Goal: Navigation & Orientation: Find specific page/section

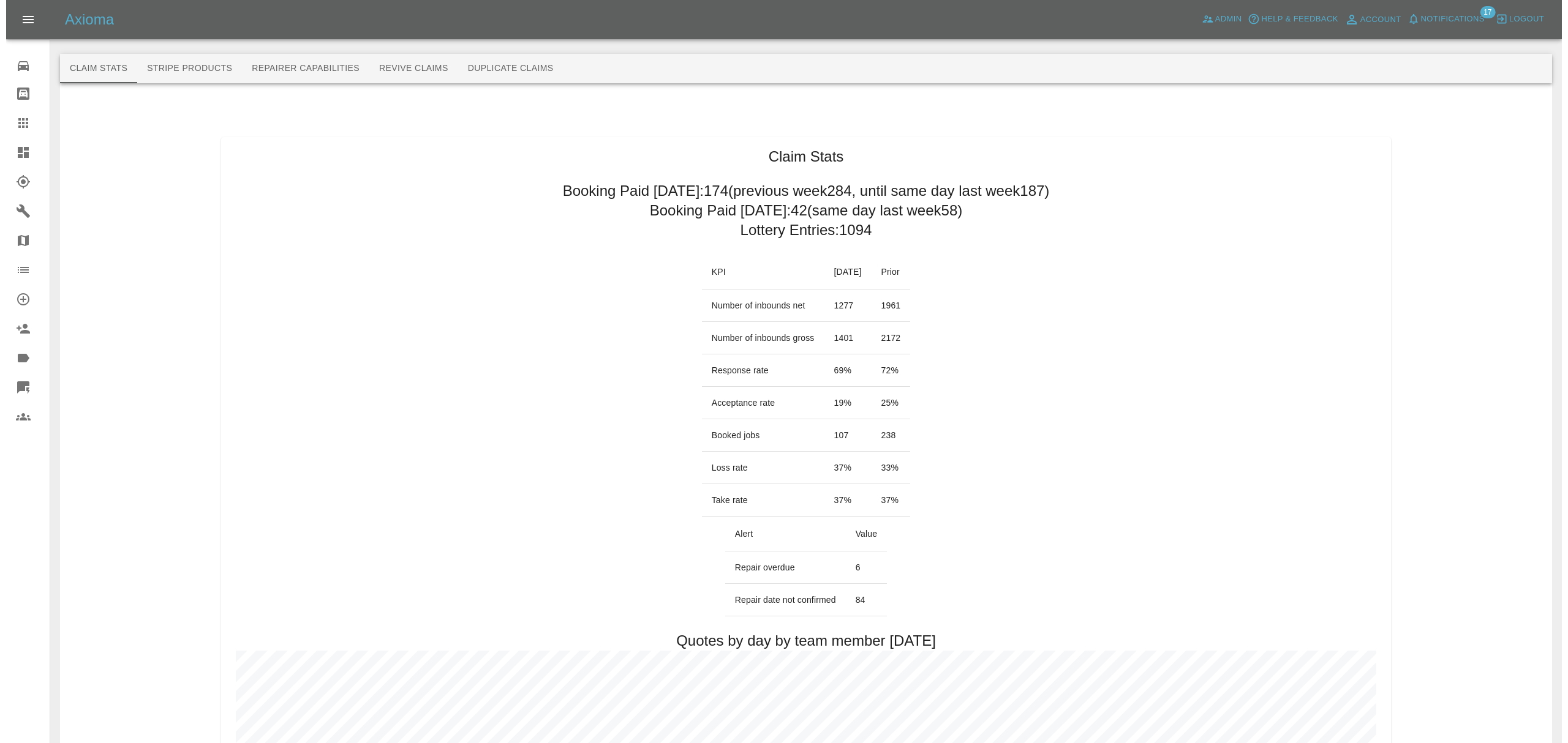
scroll to position [3565, 0]
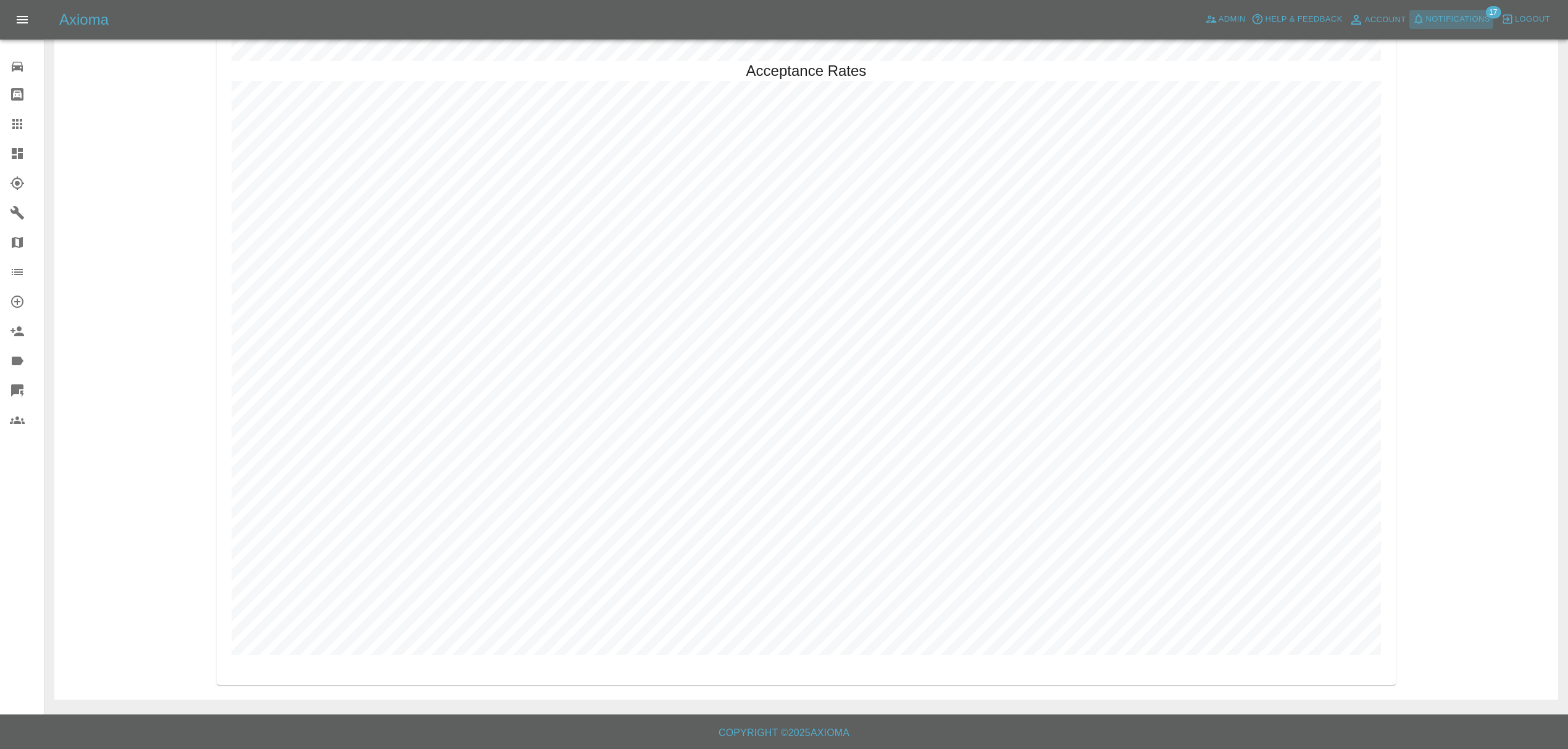
click at [1455, 21] on span "Notifications" at bounding box center [1458, 19] width 64 height 14
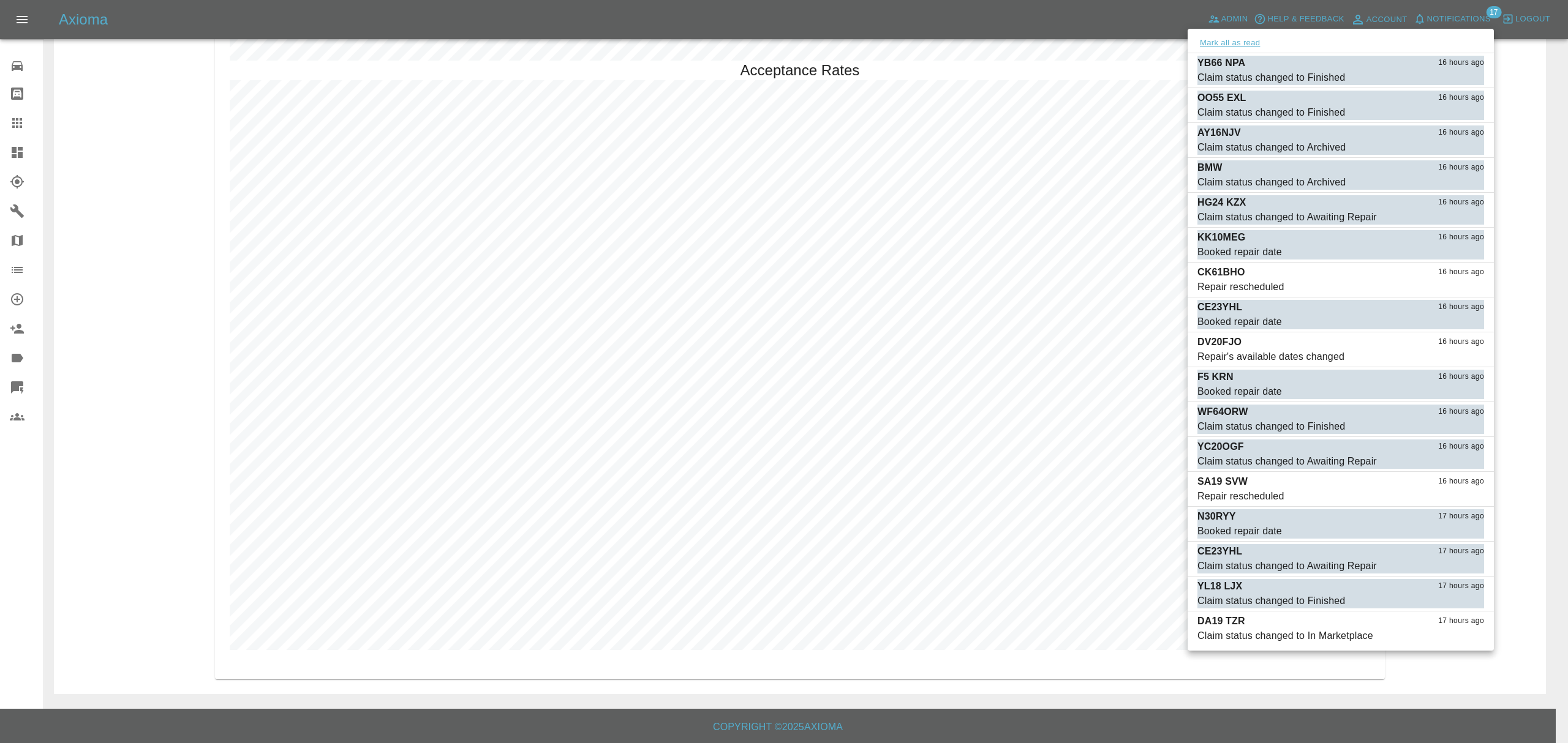
click at [1241, 41] on button "Mark all as read" at bounding box center [1230, 43] width 65 height 14
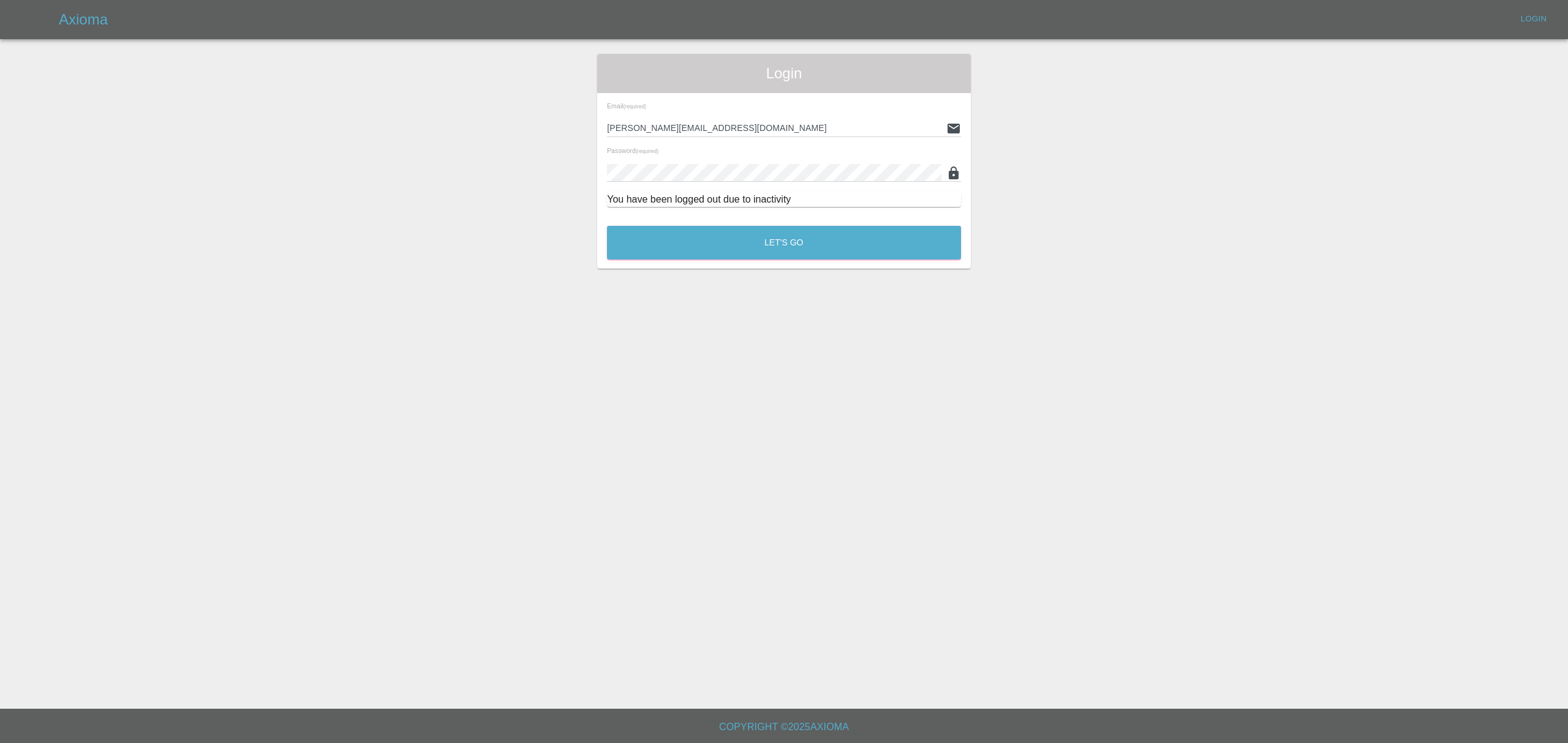
click at [1485, 180] on div "Login Email (required) [PERSON_NAME][EMAIL_ADDRESS][DOMAIN_NAME] Password (requ…" at bounding box center [784, 161] width 1567 height 215
click at [849, 236] on button "Let's Go" at bounding box center [784, 242] width 354 height 33
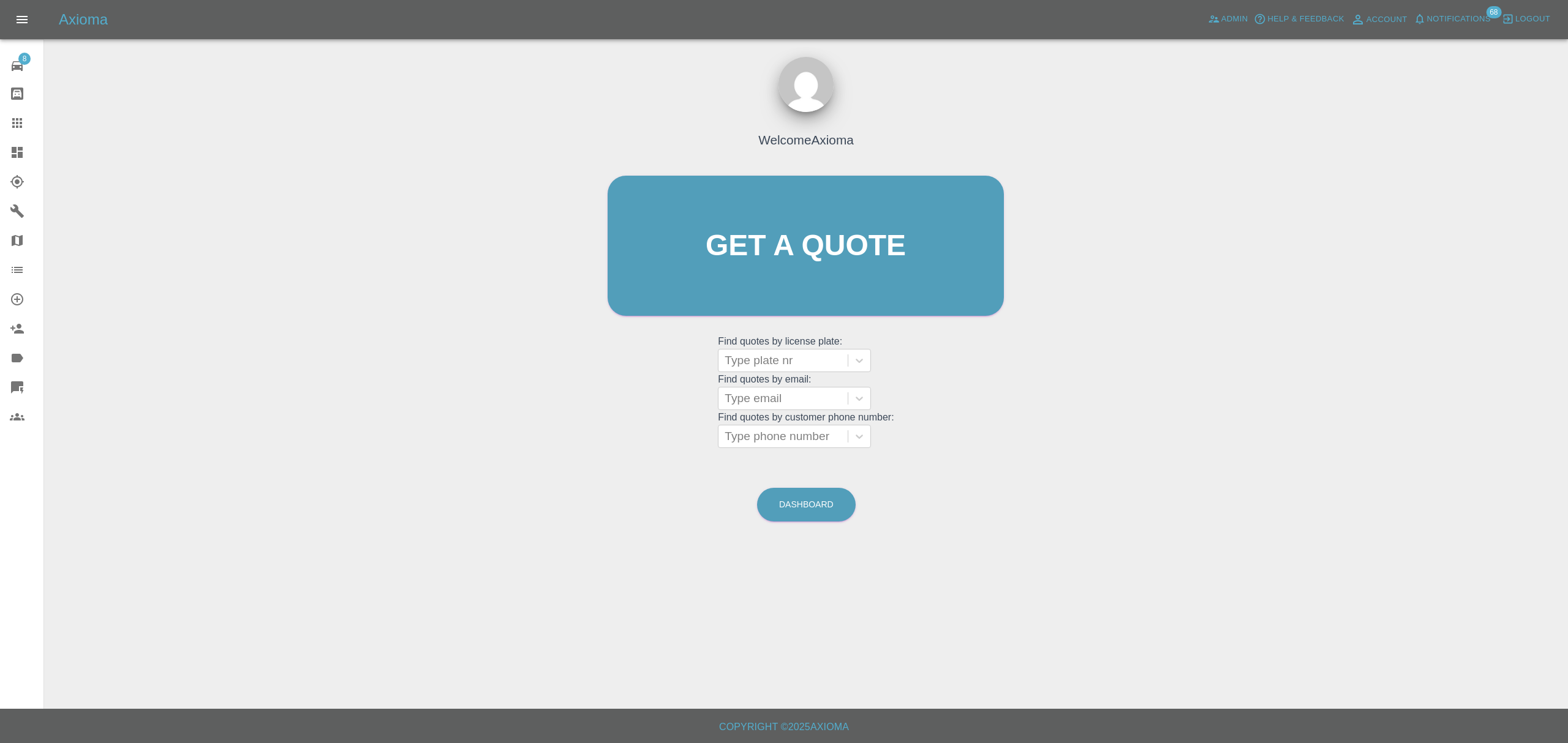
click at [1458, 20] on span "Notifications" at bounding box center [1459, 19] width 64 height 14
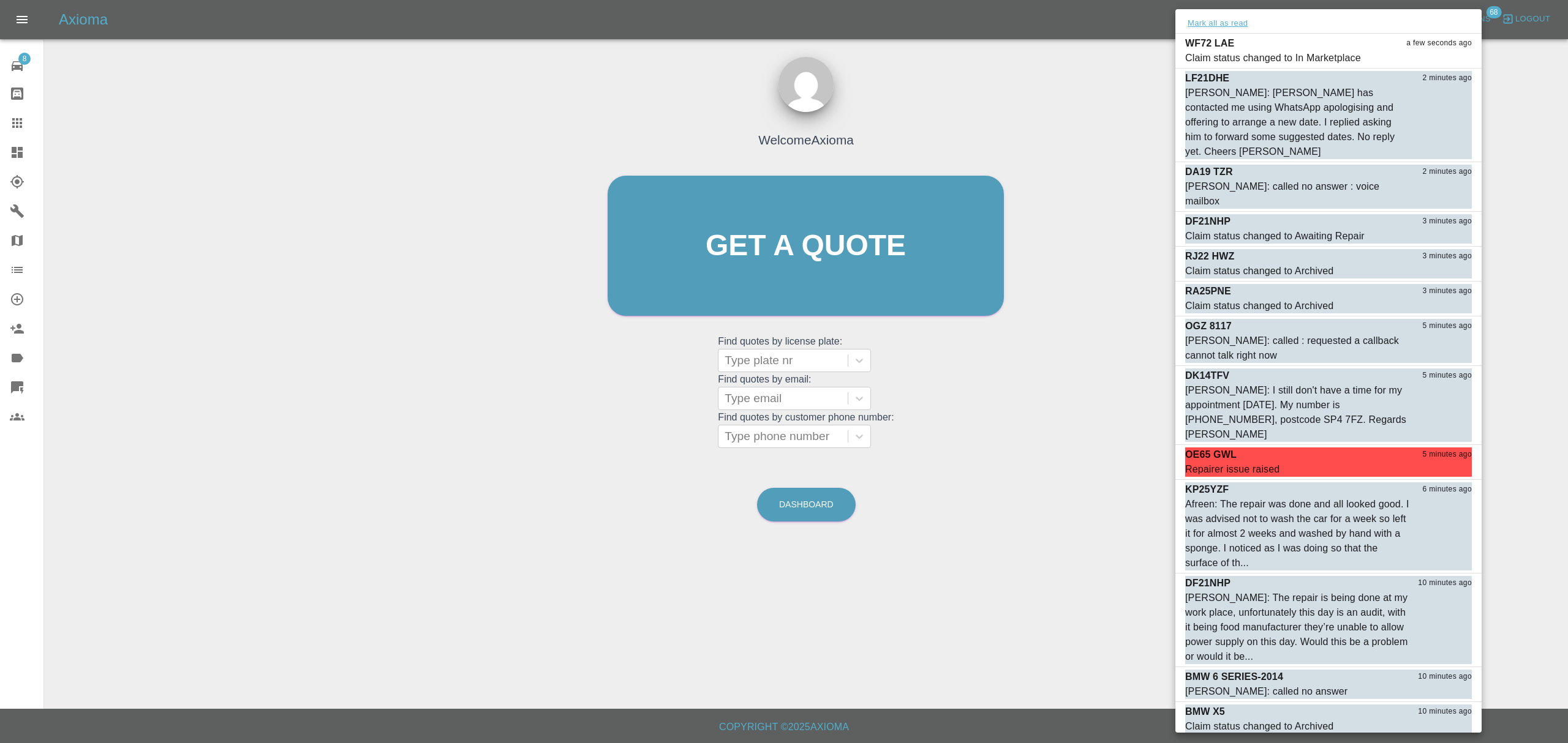
click at [1212, 25] on button "Mark all as read" at bounding box center [1217, 23] width 65 height 14
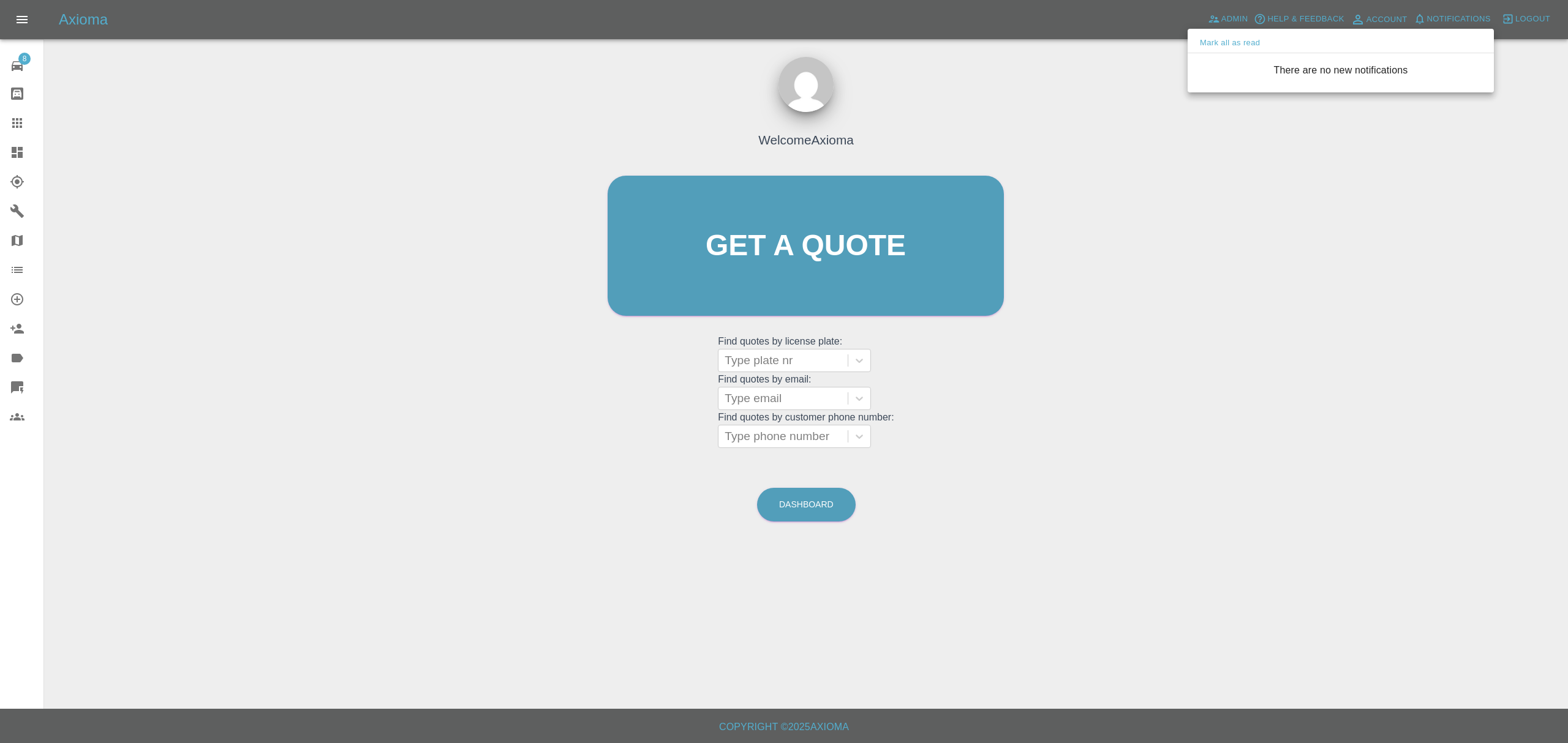
click at [1186, 120] on div at bounding box center [784, 372] width 1568 height 743
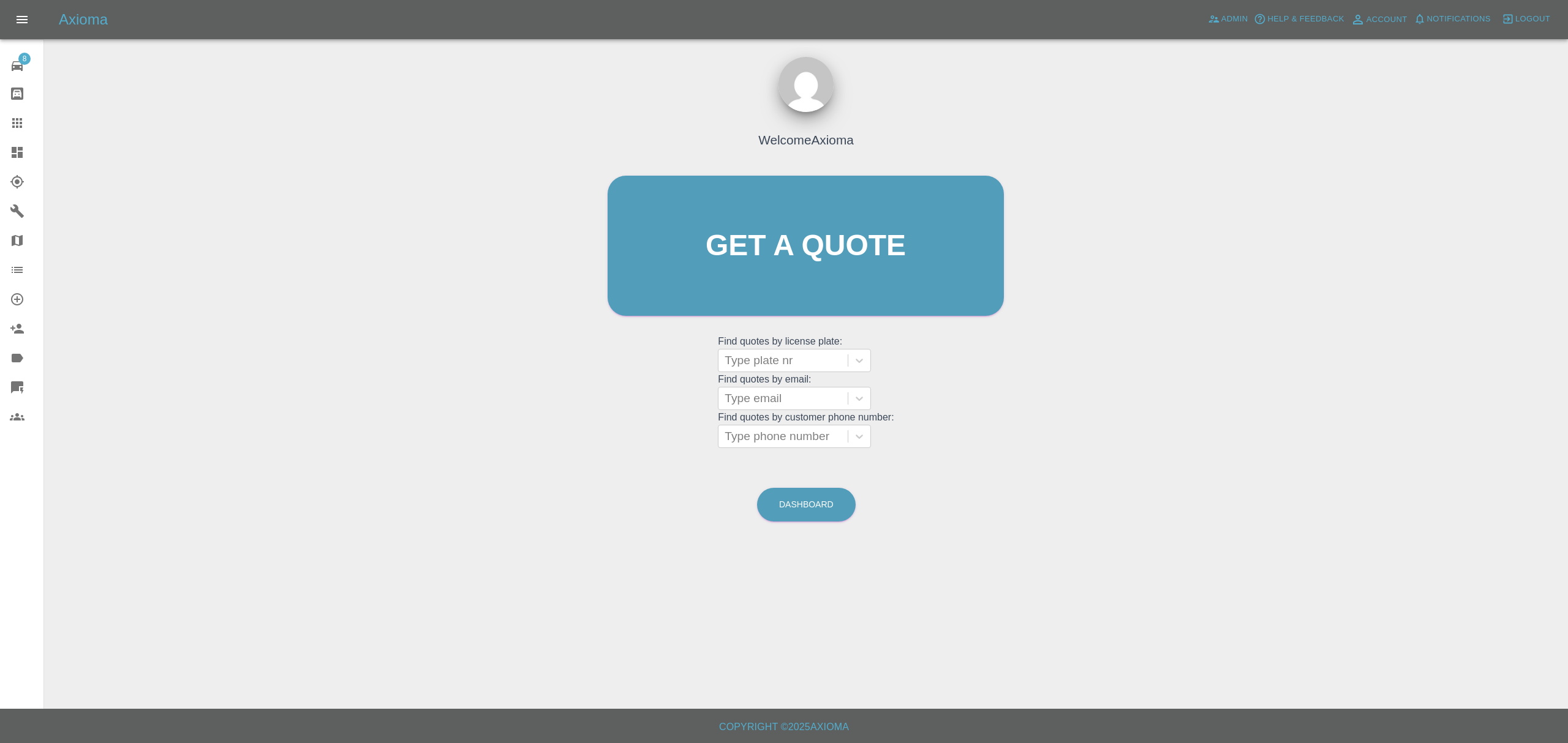
drag, startPoint x: 23, startPoint y: 160, endPoint x: 346, endPoint y: 157, distance: 323.0
click at [23, 160] on link "Dashboard" at bounding box center [22, 152] width 44 height 30
